Goal: Transaction & Acquisition: Obtain resource

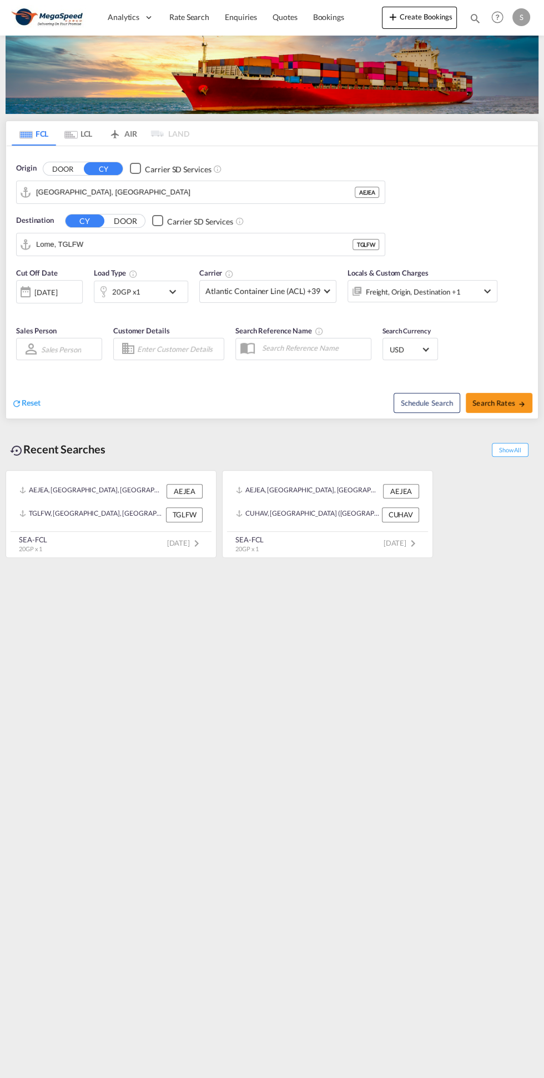
click at [176, 285] on md-icon "icon-chevron-down" at bounding box center [175, 291] width 19 height 13
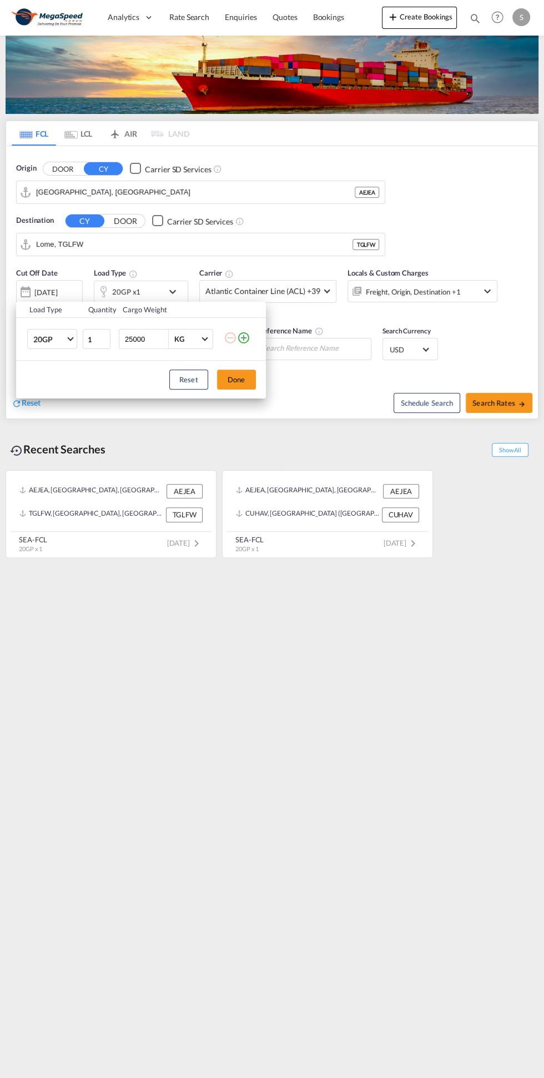
click at [70, 336] on span "Choose: \a20GP" at bounding box center [70, 338] width 6 height 6
click at [60, 386] on md-option "40HC" at bounding box center [62, 392] width 76 height 27
click at [255, 254] on div "Load Type Quantity Cargo Weight 40HC 1 25000 KG KG Load type addition is restri…" at bounding box center [272, 539] width 544 height 1078
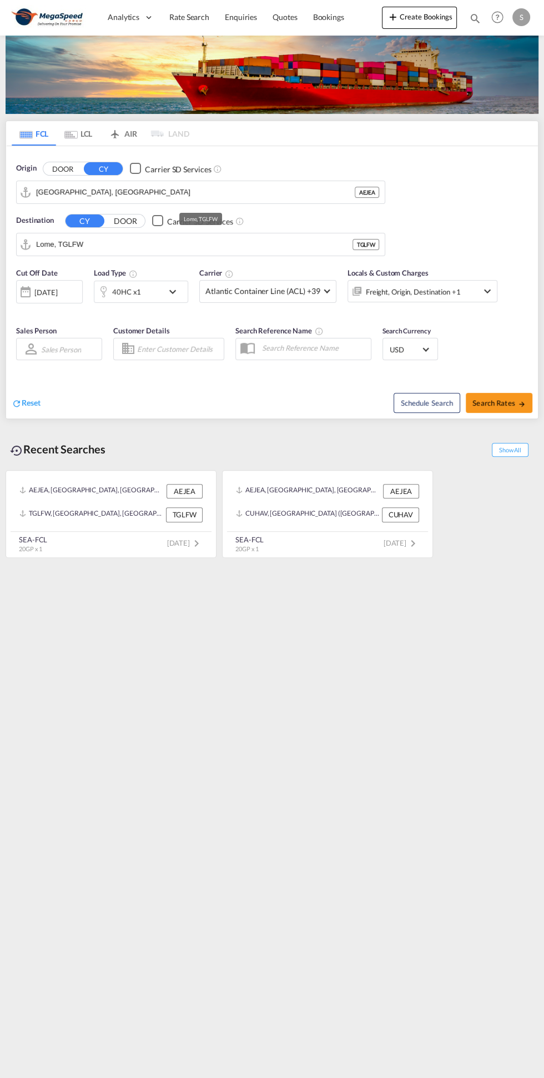
click at [298, 243] on input "Lome, TGLFW" at bounding box center [194, 244] width 317 height 17
click at [129, 280] on div "[GEOGRAPHIC_DATA] [GEOGRAPHIC_DATA], [GEOGRAPHIC_DATA] TZDAR" at bounding box center [122, 277] width 211 height 38
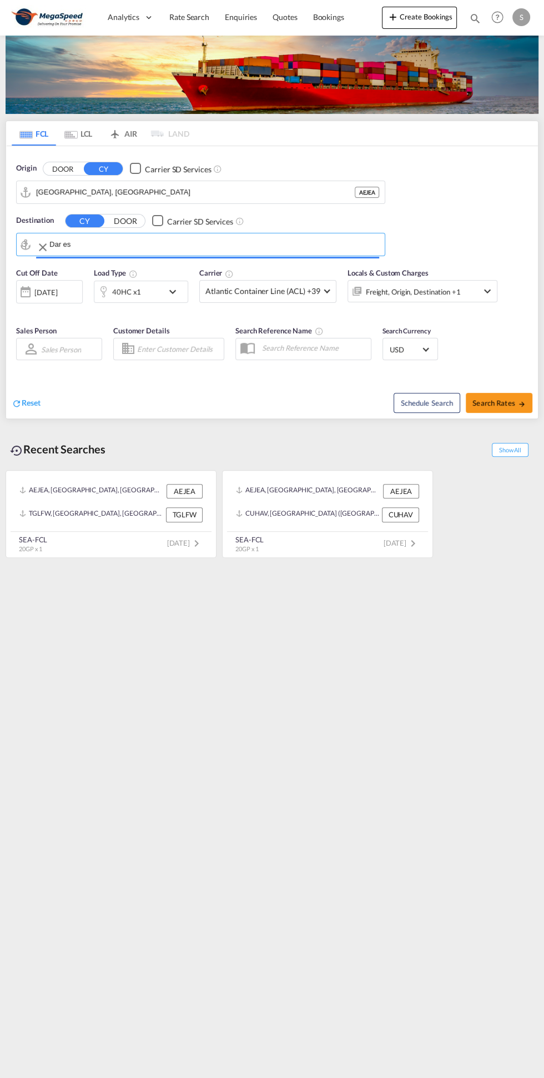
type input "[GEOGRAPHIC_DATA], TZDAR"
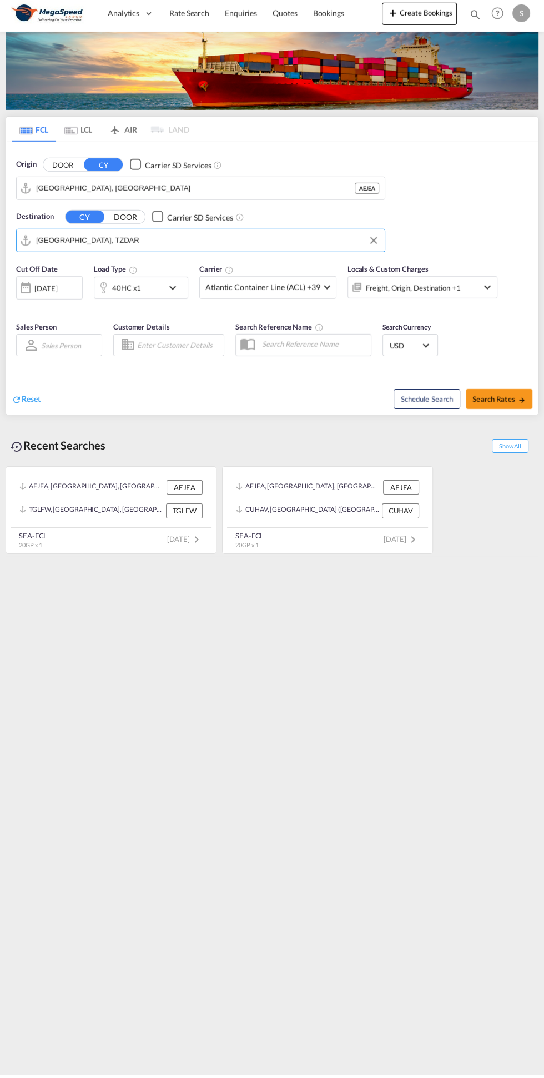
click at [506, 401] on span "Search Rates" at bounding box center [499, 402] width 53 height 9
type input "AEJEA to TZDAR / [DATE]"
